Goal: Navigation & Orientation: Find specific page/section

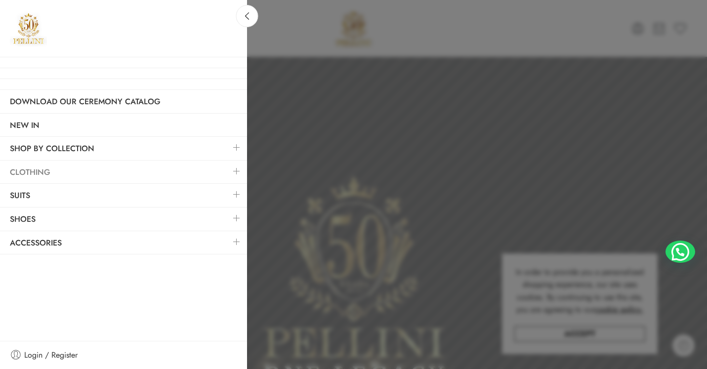
click at [37, 176] on link "Clothing" at bounding box center [123, 172] width 247 height 23
click at [238, 170] on link at bounding box center [236, 171] width 21 height 21
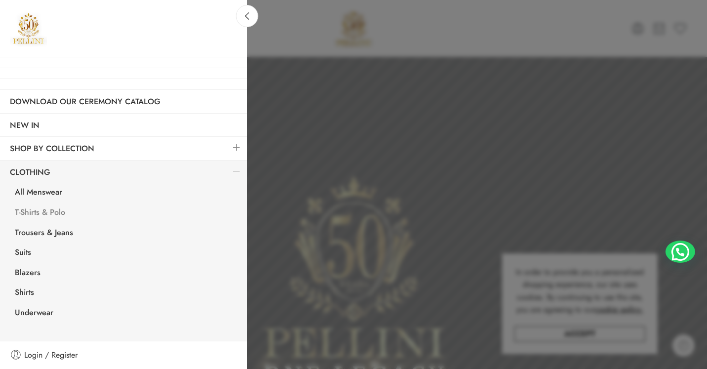
click at [46, 211] on link "T-Shirts & Polo" at bounding box center [126, 214] width 242 height 20
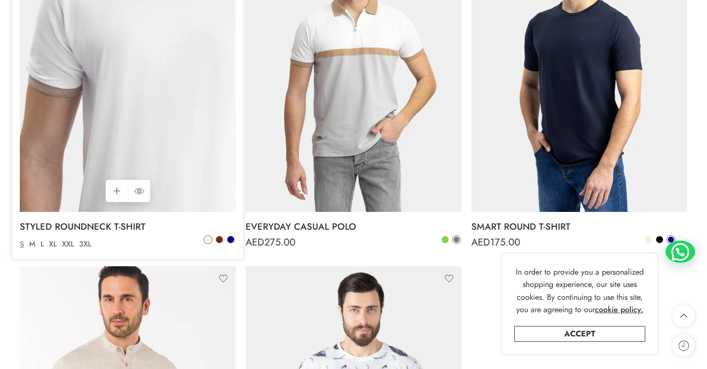
scroll to position [1280, 0]
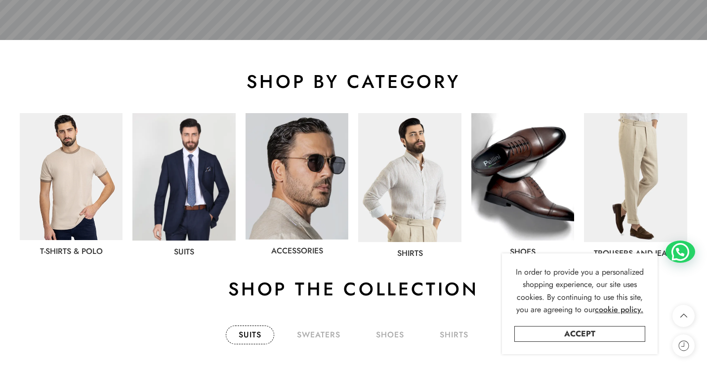
scroll to position [620, 0]
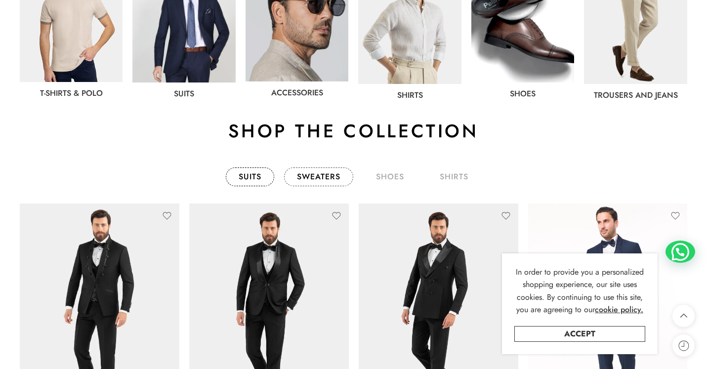
click at [326, 177] on link "sweaters" at bounding box center [318, 176] width 69 height 19
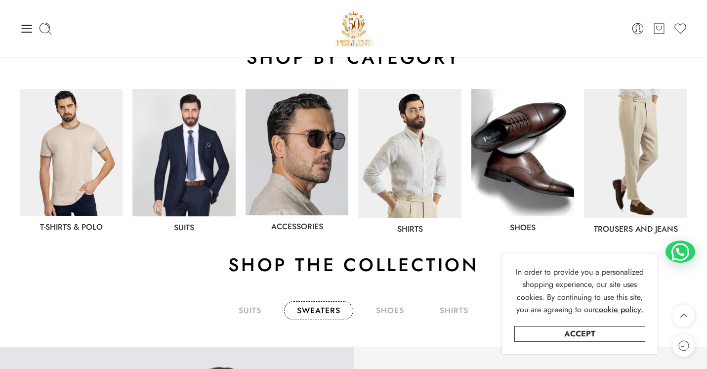
scroll to position [480, 0]
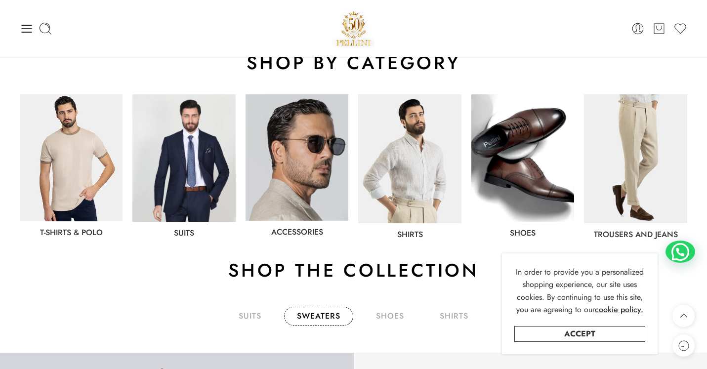
click at [629, 142] on img at bounding box center [635, 158] width 103 height 129
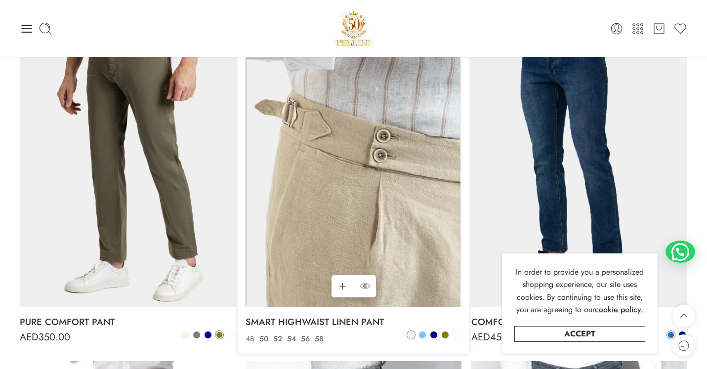
scroll to position [439, 0]
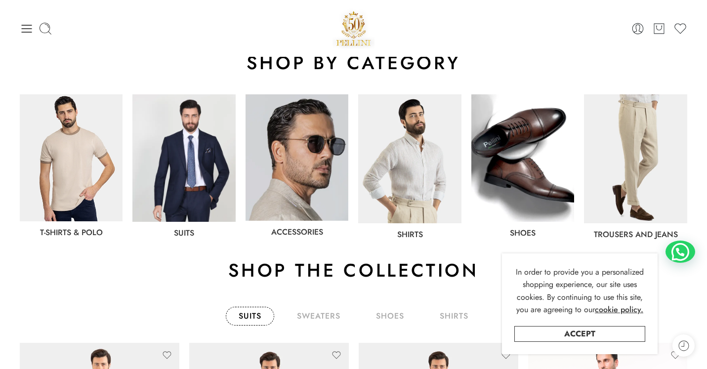
click at [416, 179] on img at bounding box center [409, 158] width 103 height 129
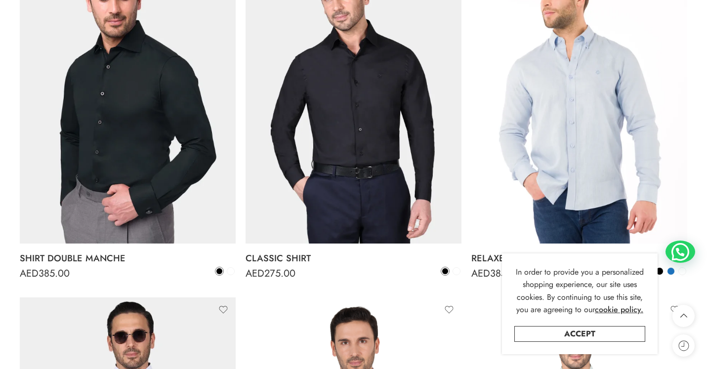
scroll to position [912, 0]
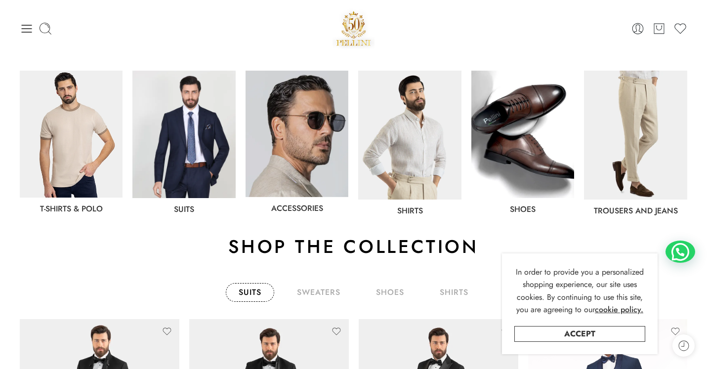
click at [302, 163] on img at bounding box center [297, 134] width 103 height 126
